Goal: Task Accomplishment & Management: Complete application form

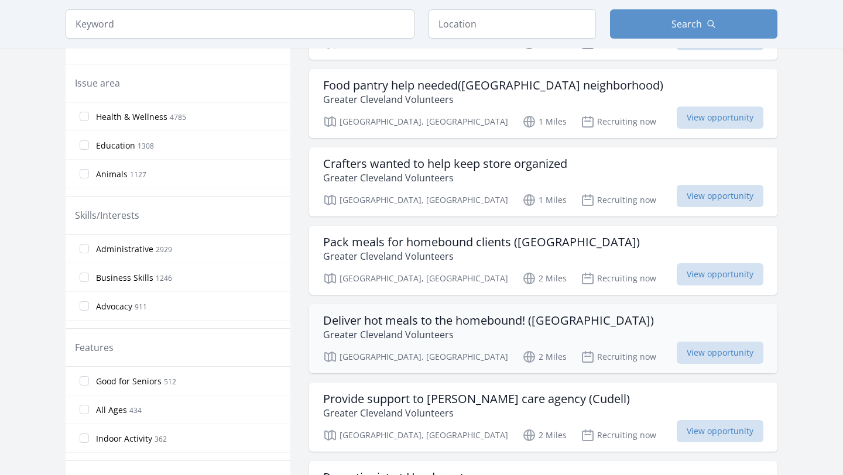
scroll to position [359, 0]
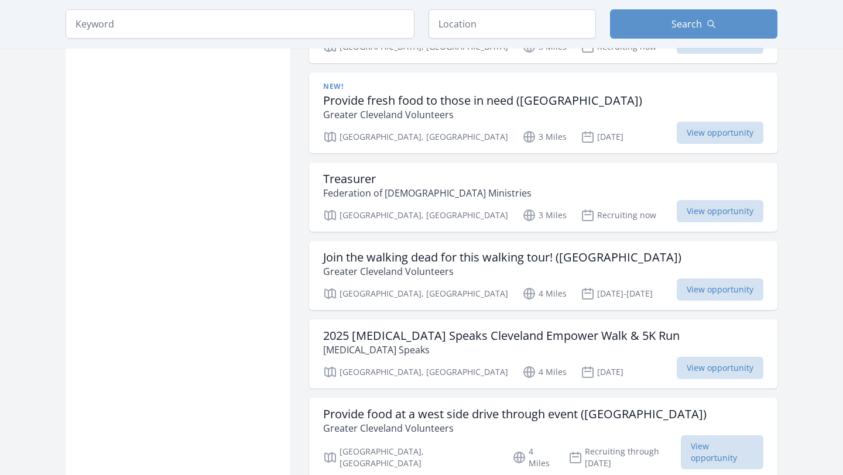
scroll to position [2868, 0]
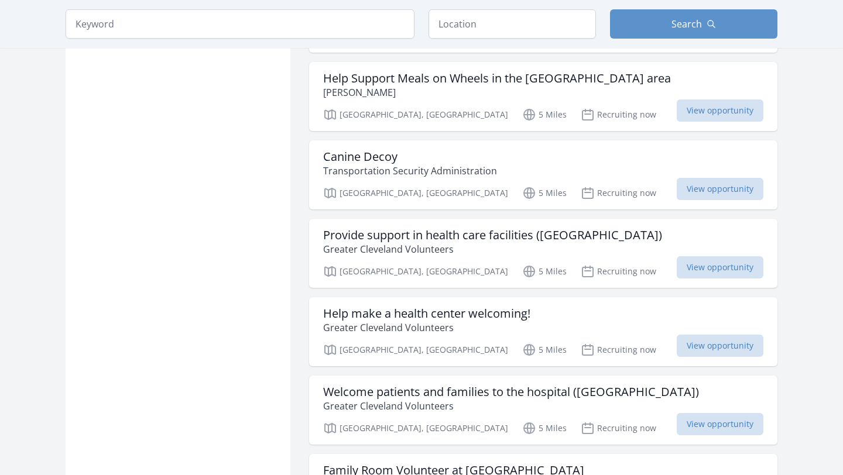
scroll to position [5531, 0]
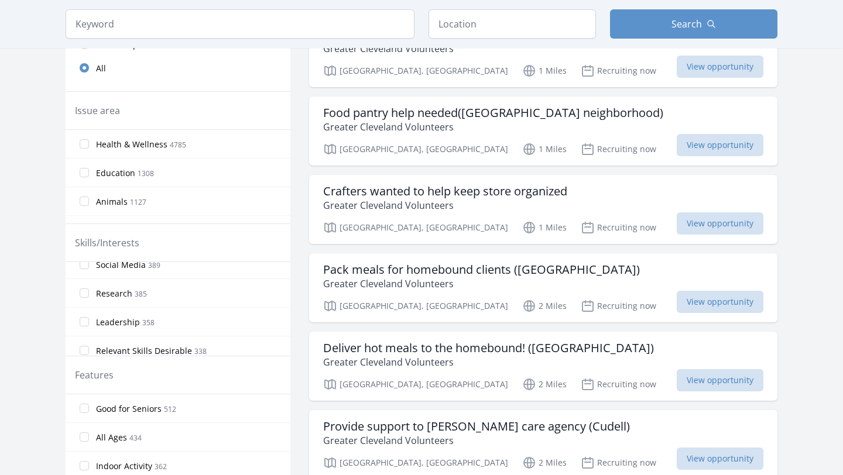
scroll to position [193, 0]
click at [81, 289] on label "Research 385" at bounding box center [178, 283] width 225 height 23
click at [81, 289] on input "Research 385" at bounding box center [84, 283] width 9 height 9
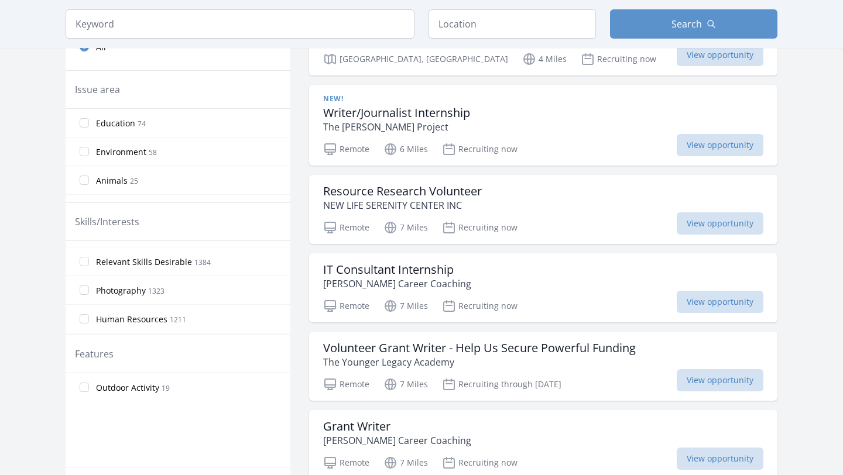
scroll to position [311, 0]
click at [90, 289] on label "Photography 1323" at bounding box center [178, 287] width 225 height 23
click at [89, 289] on input "Photography 1323" at bounding box center [84, 287] width 9 height 9
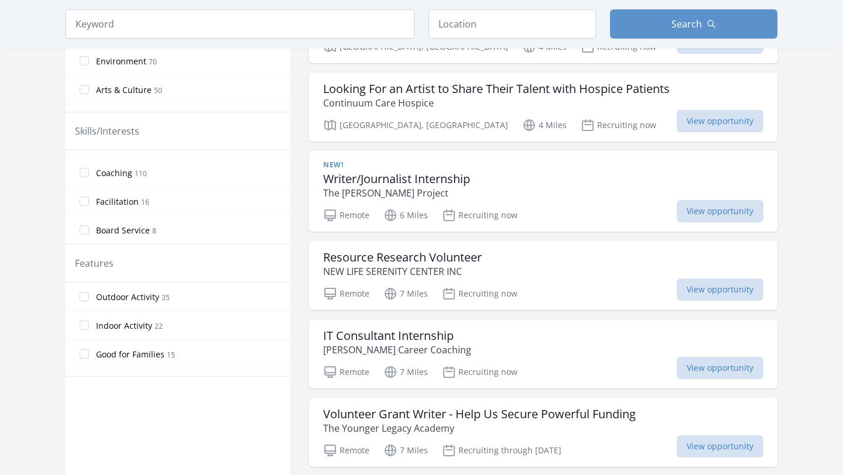
scroll to position [433, 0]
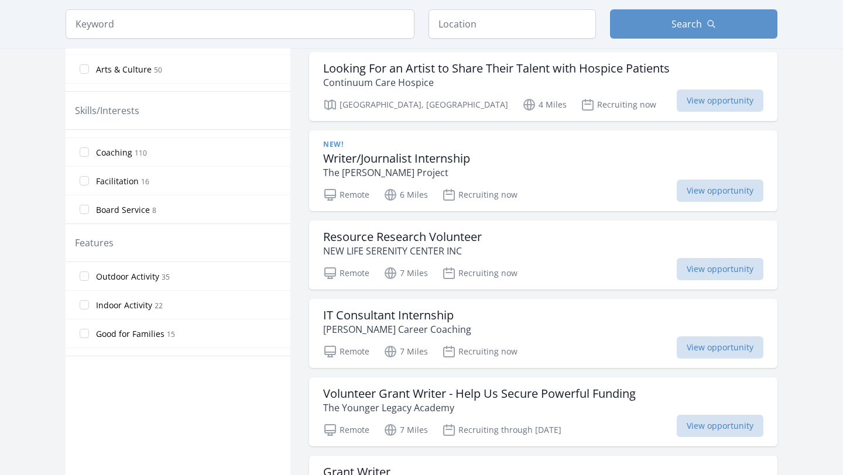
click at [95, 279] on label "Outdoor Activity 35" at bounding box center [178, 276] width 225 height 23
click at [89, 279] on input "Outdoor Activity 35" at bounding box center [84, 276] width 9 height 9
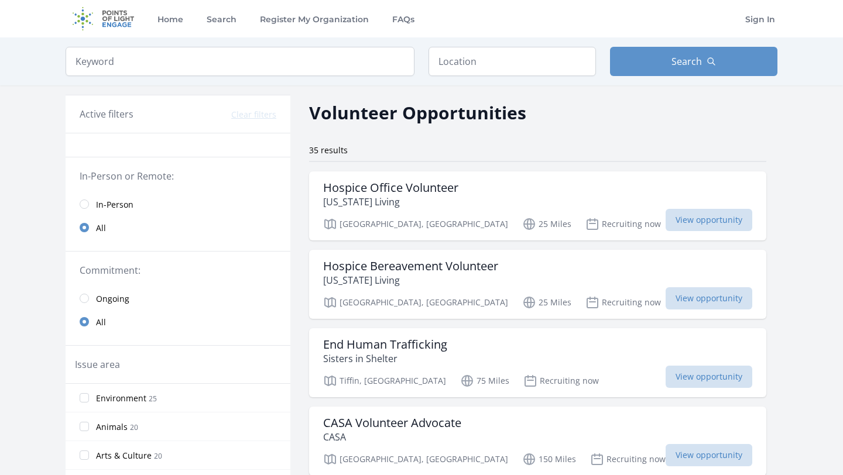
scroll to position [54, 0]
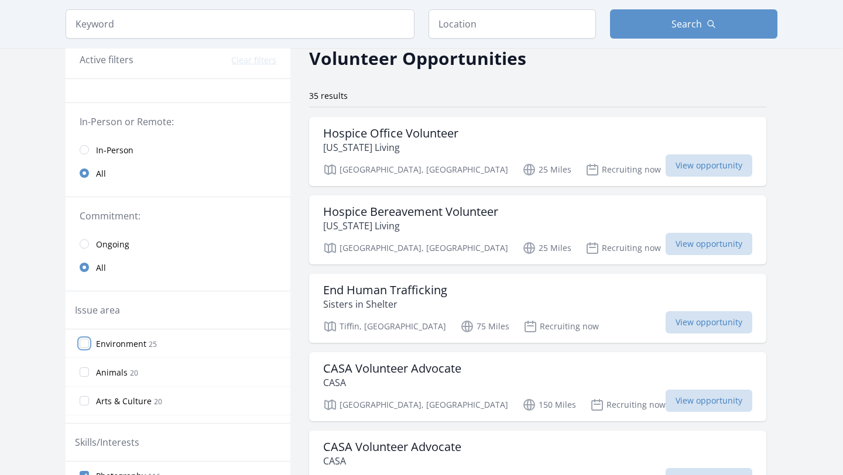
click at [84, 346] on input "Environment 25" at bounding box center [84, 343] width 9 height 9
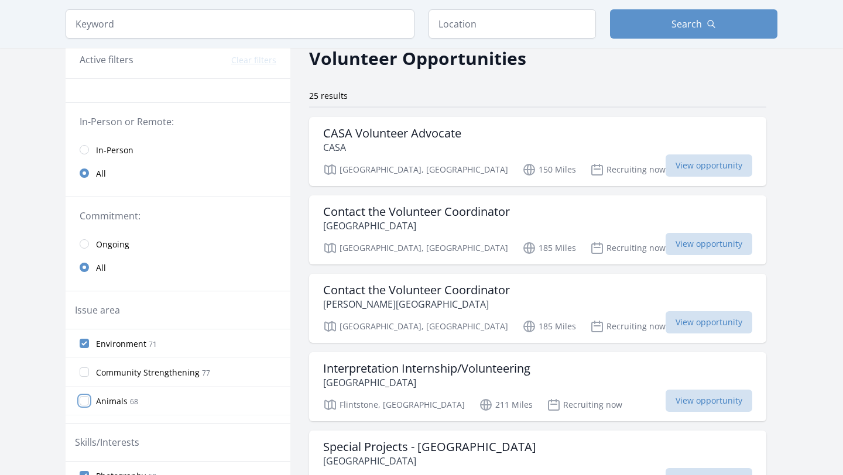
click at [87, 400] on input "Animals 68" at bounding box center [84, 400] width 9 height 9
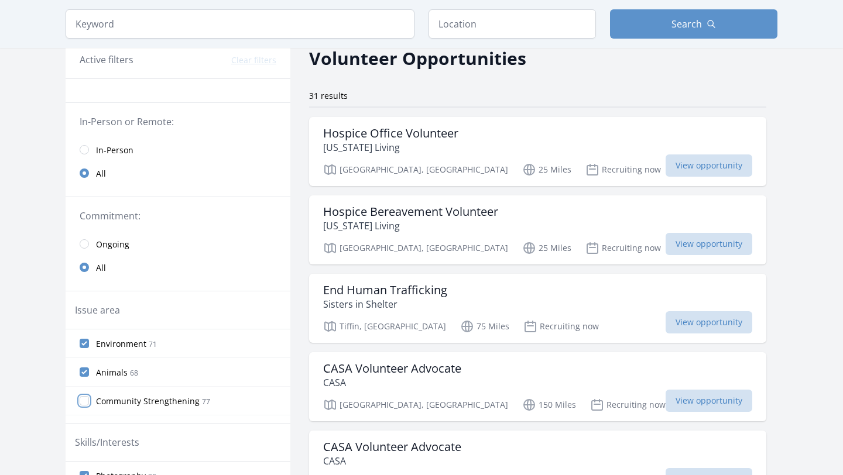
click at [85, 400] on input "Community Strengthening 77" at bounding box center [84, 400] width 9 height 9
click at [85, 375] on input "Environment 71" at bounding box center [84, 372] width 9 height 9
click at [87, 403] on input "Environment 71" at bounding box center [84, 400] width 9 height 9
click at [87, 403] on input "Animals 68" at bounding box center [84, 400] width 9 height 9
click at [83, 374] on input "Environment 71" at bounding box center [84, 372] width 9 height 9
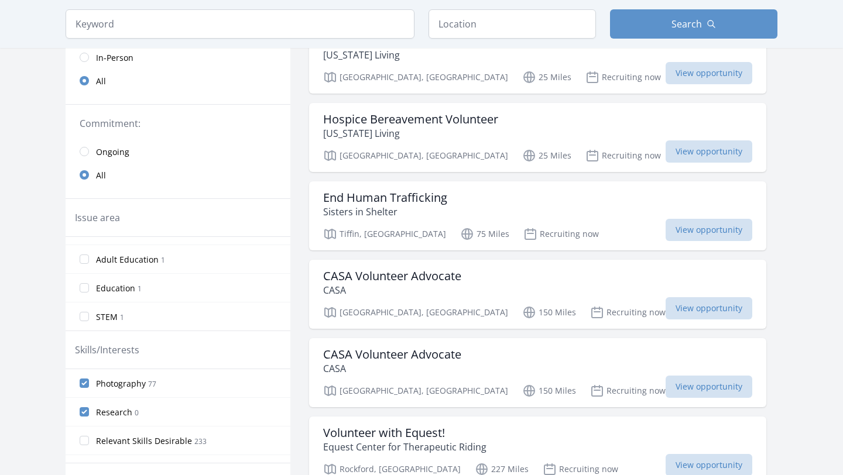
scroll to position [155, 0]
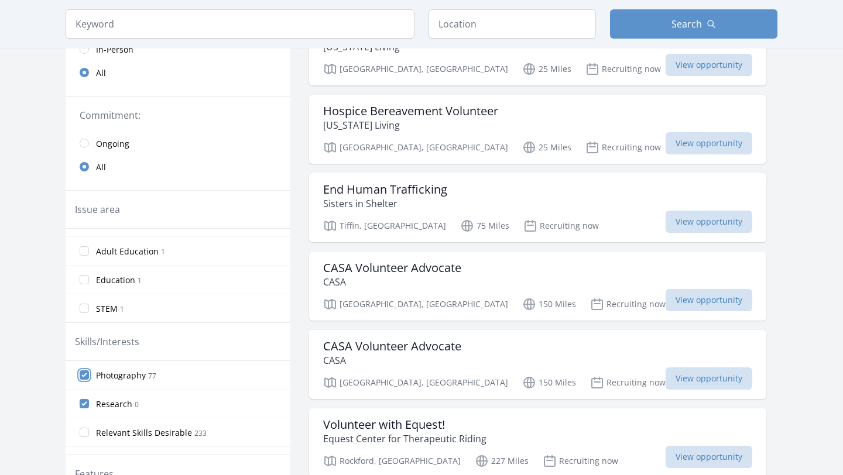
click at [86, 378] on input "Photography 77" at bounding box center [84, 374] width 9 height 9
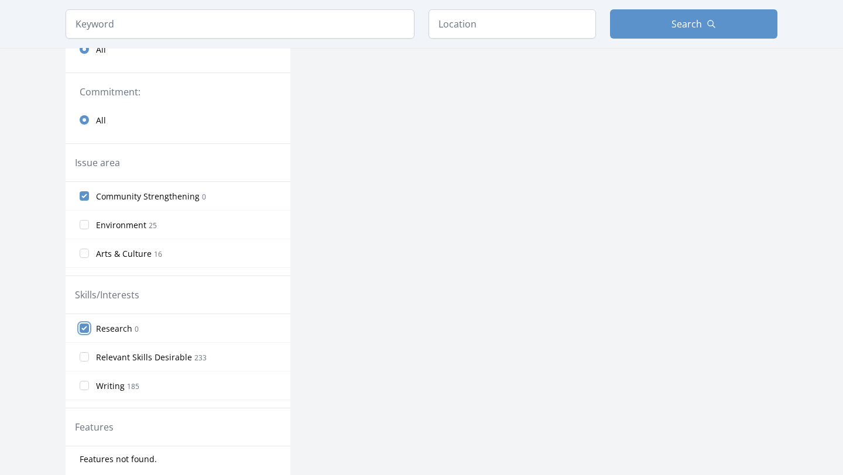
click at [84, 329] on input "Research 0" at bounding box center [84, 328] width 9 height 9
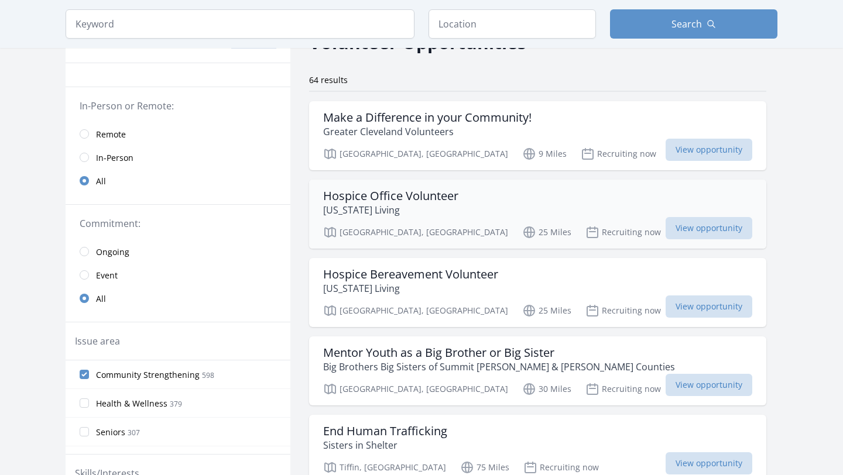
scroll to position [0, 0]
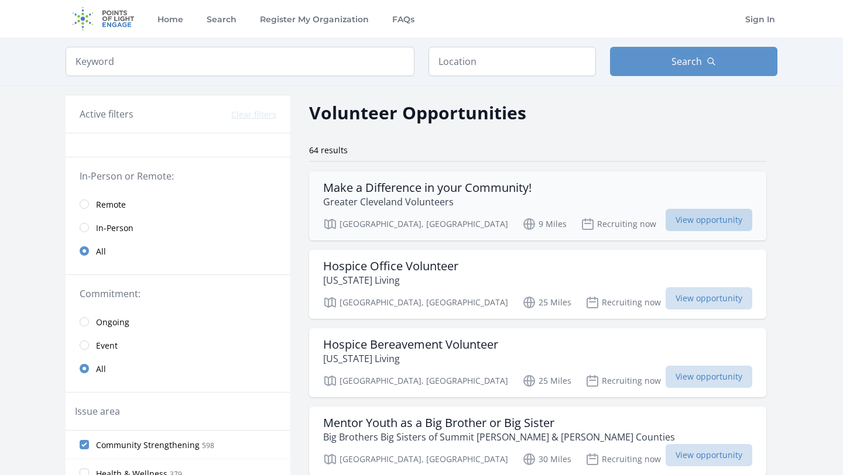
click at [665, 218] on span "View opportunity" at bounding box center [708, 220] width 87 height 22
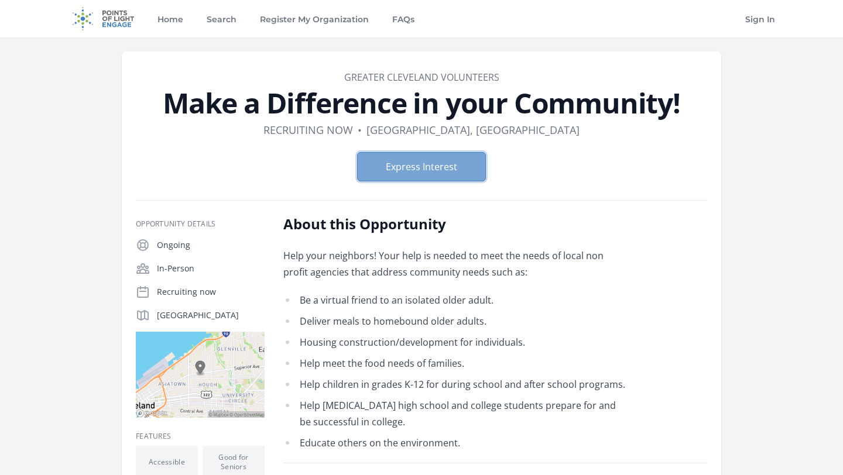
click at [418, 166] on button "Express Interest" at bounding box center [421, 166] width 129 height 29
